Goal: Obtain resource: Download file/media

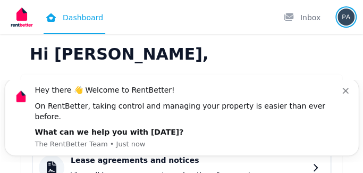
click at [345, 20] on img "button" at bounding box center [345, 16] width 17 height 17
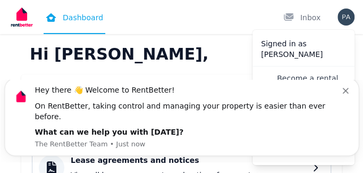
click at [348, 93] on icon "Dismiss notification" at bounding box center [345, 91] width 6 height 6
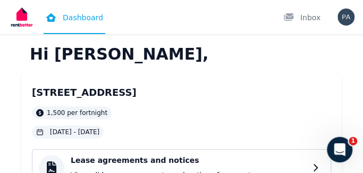
click at [26, 19] on img at bounding box center [21, 17] width 27 height 27
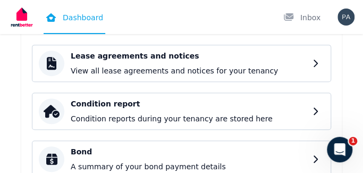
scroll to position [106, 0]
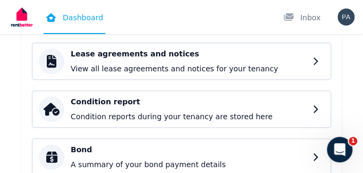
click at [150, 70] on p "View all lease agreements and notices for your tenancy" at bounding box center [188, 68] width 235 height 11
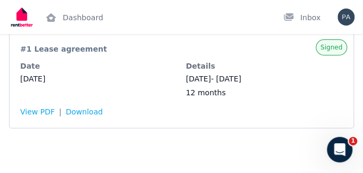
scroll to position [86, 0]
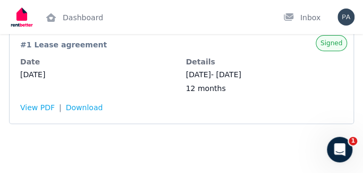
click at [89, 110] on span "Download" at bounding box center [84, 107] width 37 height 11
click at [87, 108] on span "Download" at bounding box center [84, 107] width 37 height 11
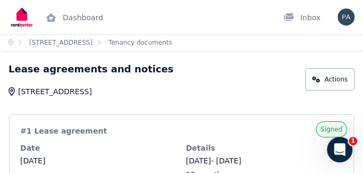
click at [337, 20] on div "Open user menu" at bounding box center [345, 16] width 17 height 17
click at [348, 19] on img "button" at bounding box center [345, 16] width 17 height 17
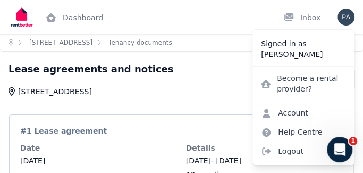
click at [290, 145] on span "Logout" at bounding box center [303, 150] width 102 height 19
